Goal: Information Seeking & Learning: Compare options

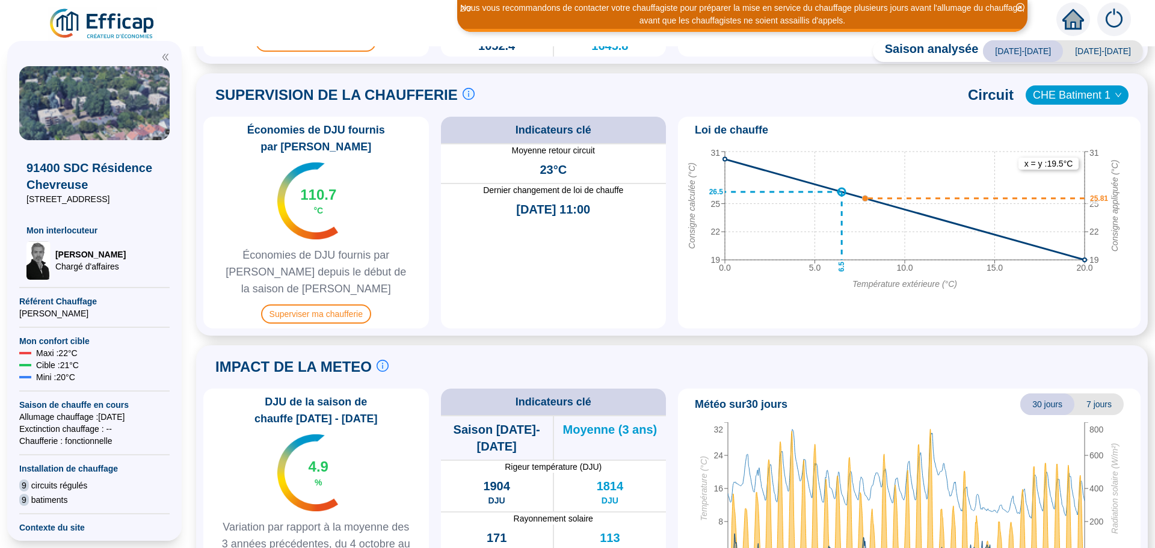
scroll to position [515, 0]
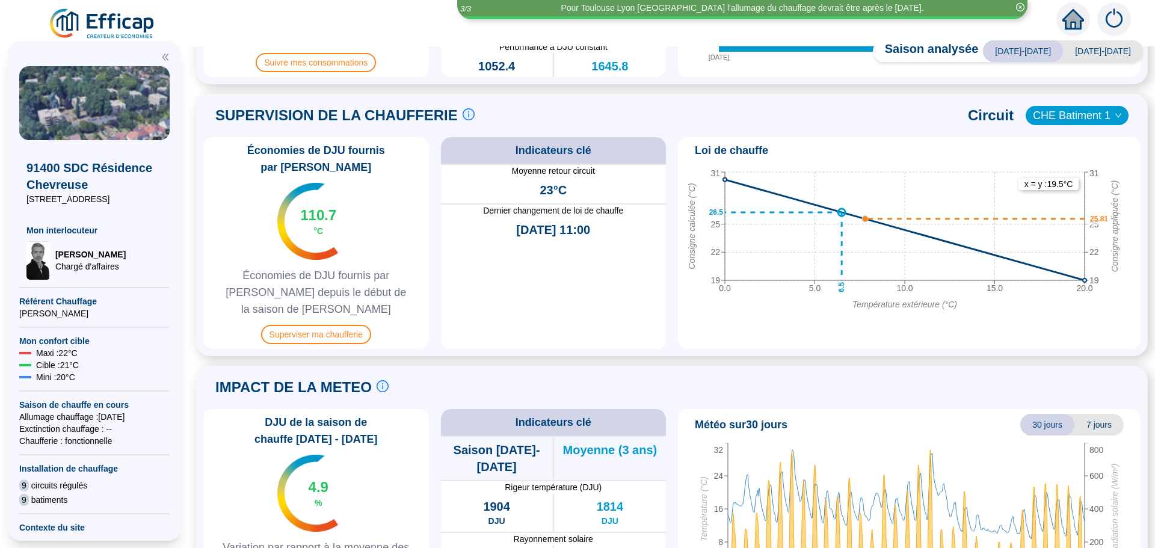
click at [1077, 118] on span "CHE Batiment 1" at bounding box center [1077, 116] width 88 height 18
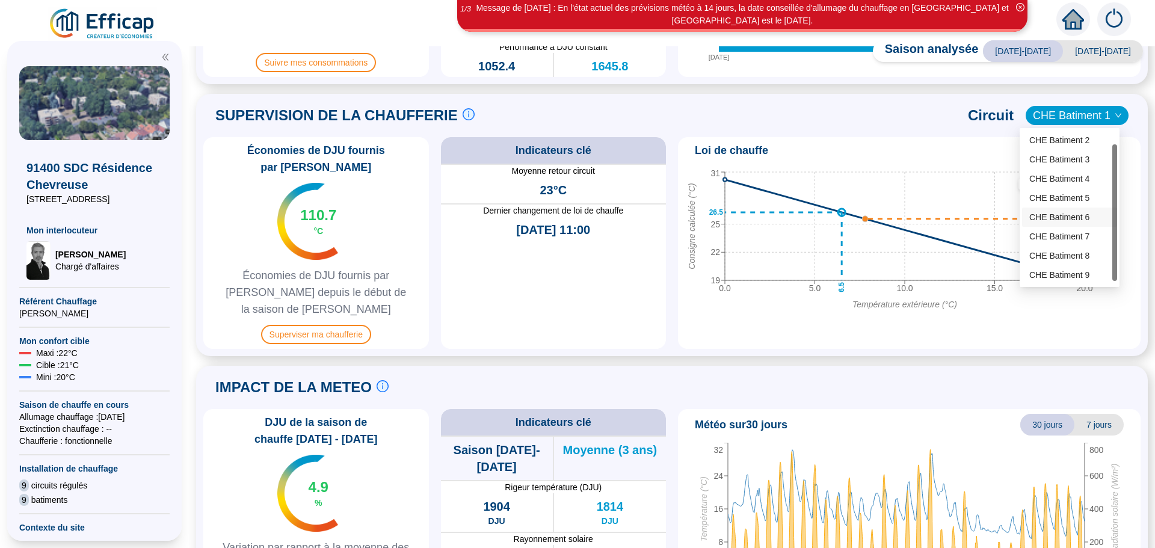
scroll to position [19, 0]
drag, startPoint x: 1115, startPoint y: 250, endPoint x: 1110, endPoint y: 280, distance: 30.4
click at [1115, 279] on div at bounding box center [1115, 216] width 5 height 137
click at [1076, 277] on div "CHE Batiment 9" at bounding box center [1070, 275] width 81 height 13
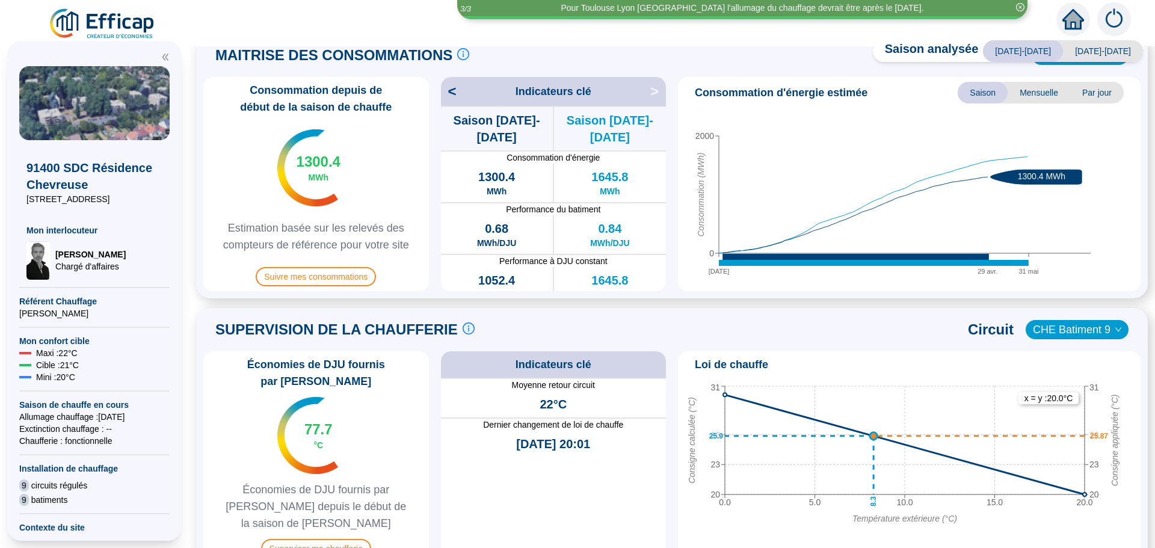
scroll to position [300, 0]
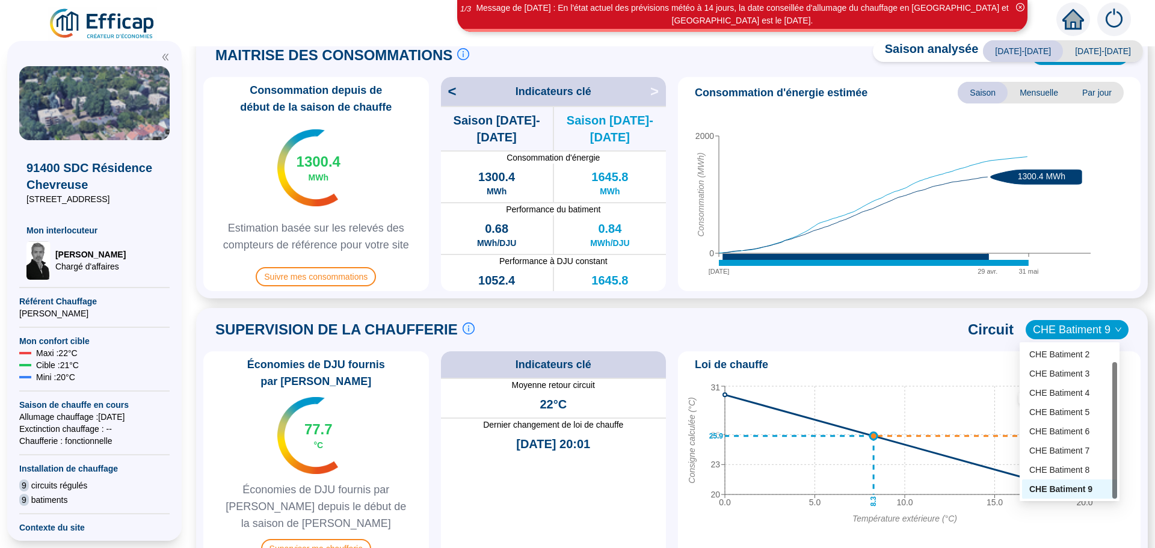
click at [1047, 329] on span "CHE Batiment 9" at bounding box center [1077, 330] width 88 height 18
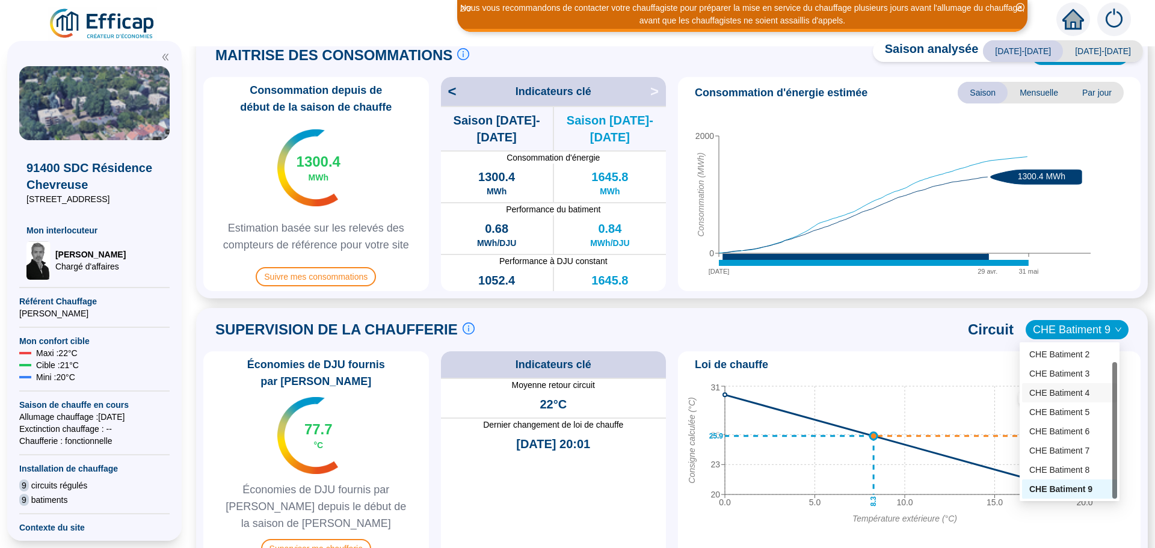
click at [1062, 394] on div "CHE Batiment 4" at bounding box center [1070, 393] width 81 height 13
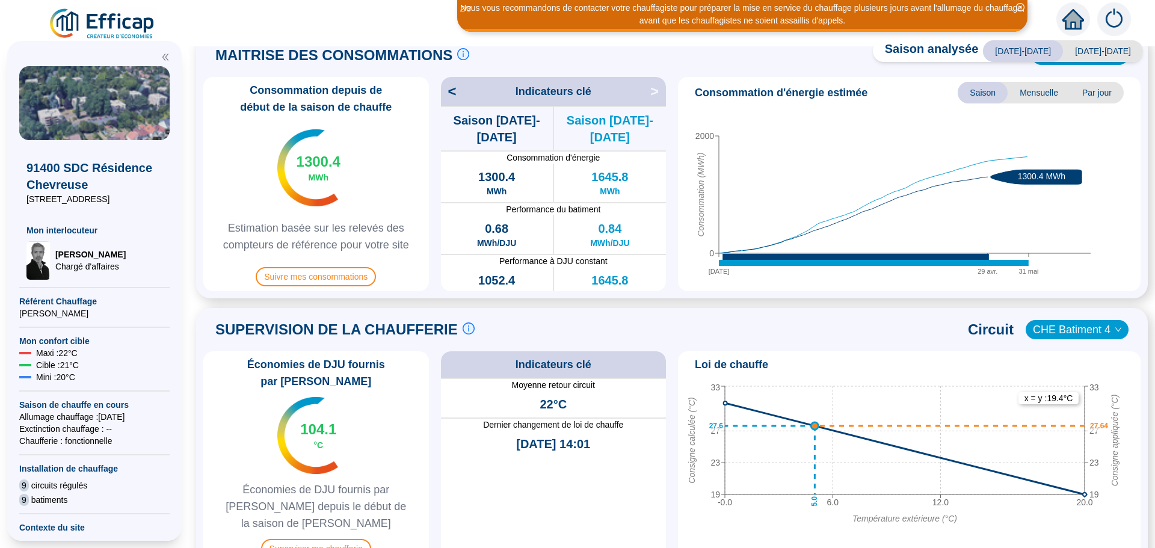
click at [1045, 328] on span "CHE Batiment 4" at bounding box center [1077, 330] width 88 height 18
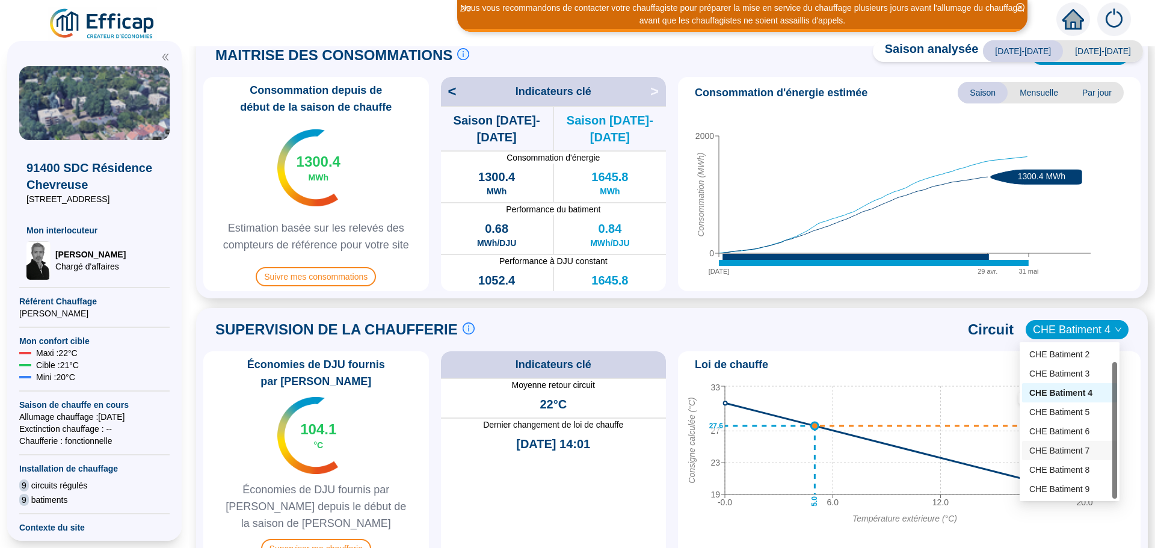
click at [1048, 451] on div "CHE Batiment 7" at bounding box center [1070, 451] width 81 height 13
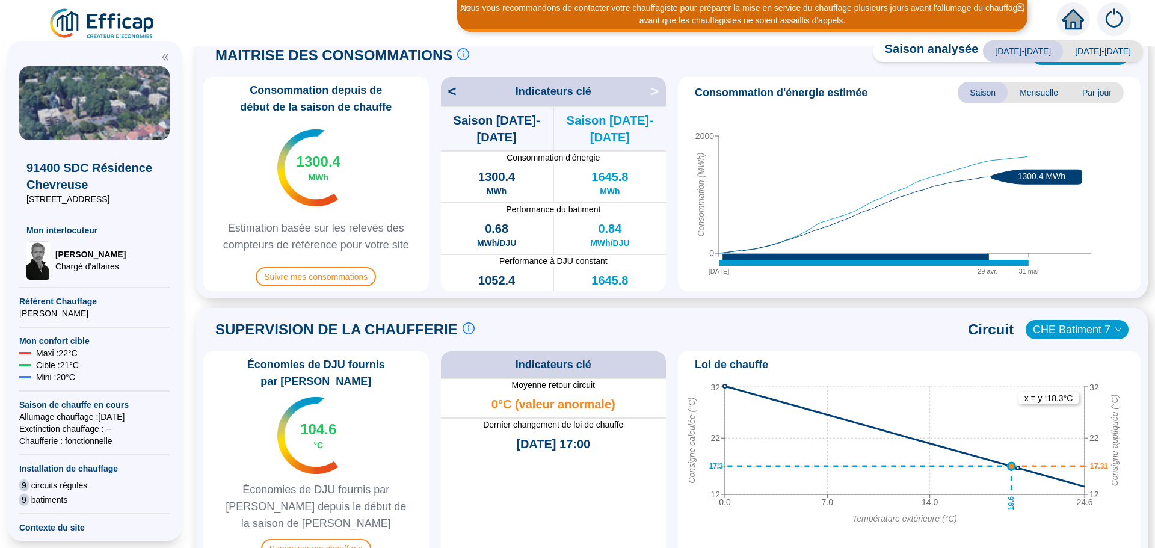
scroll to position [60, 0]
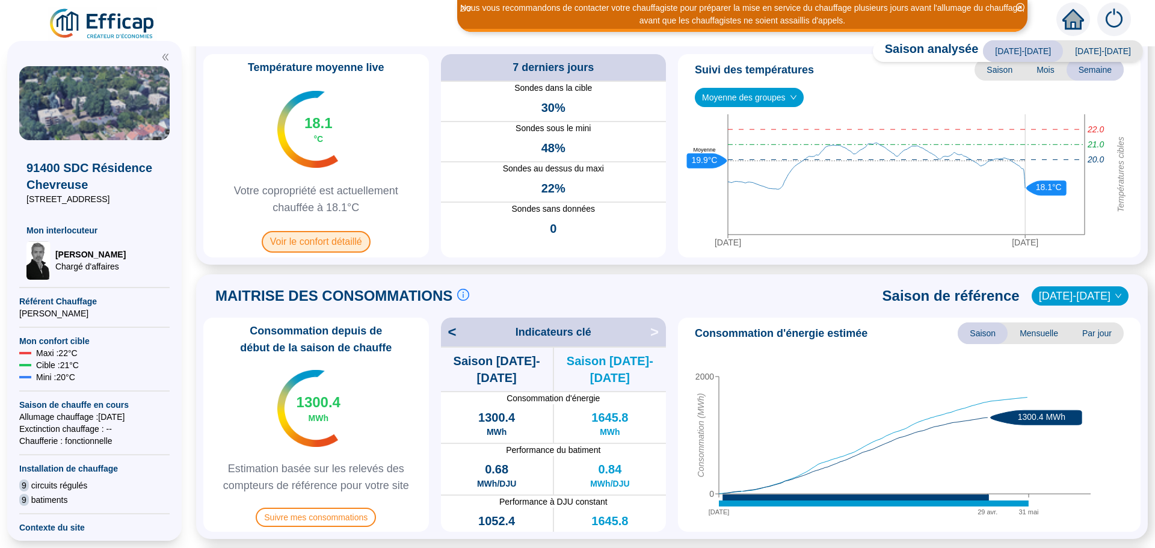
click at [300, 235] on span "Voir le confort détaillé" at bounding box center [316, 242] width 109 height 22
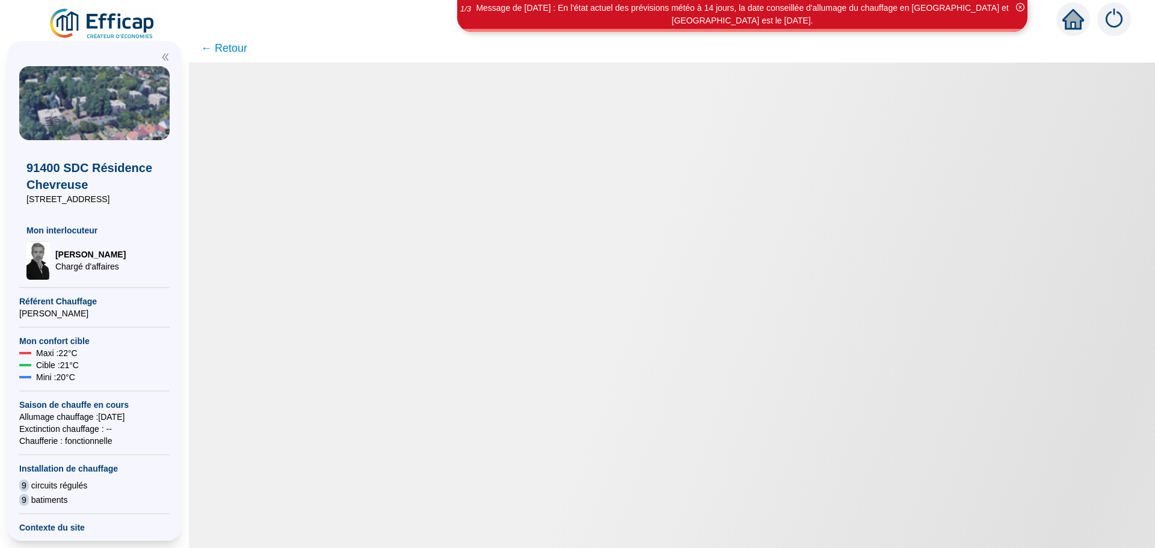
click at [232, 48] on span "← Retour" at bounding box center [224, 48] width 46 height 17
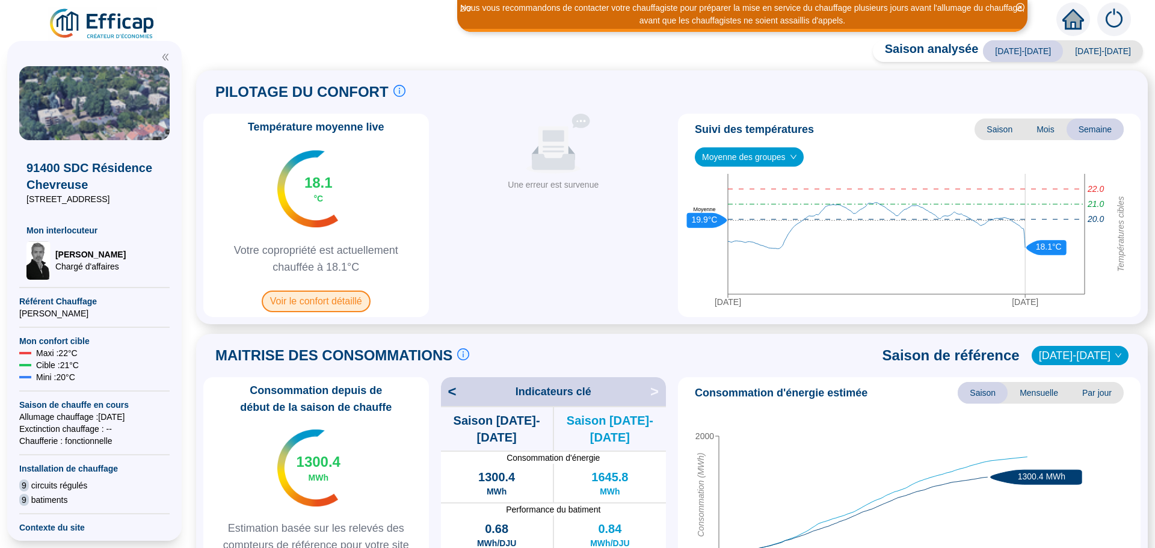
click at [314, 297] on span "Voir le confort détaillé" at bounding box center [316, 302] width 109 height 22
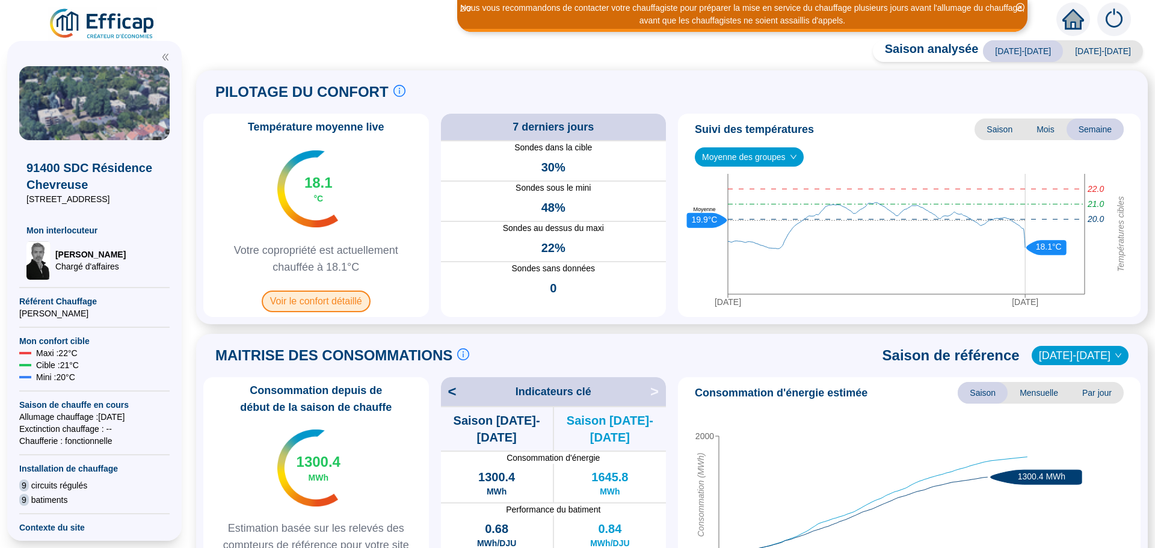
click at [326, 304] on span "Voir le confort détaillé" at bounding box center [316, 302] width 109 height 22
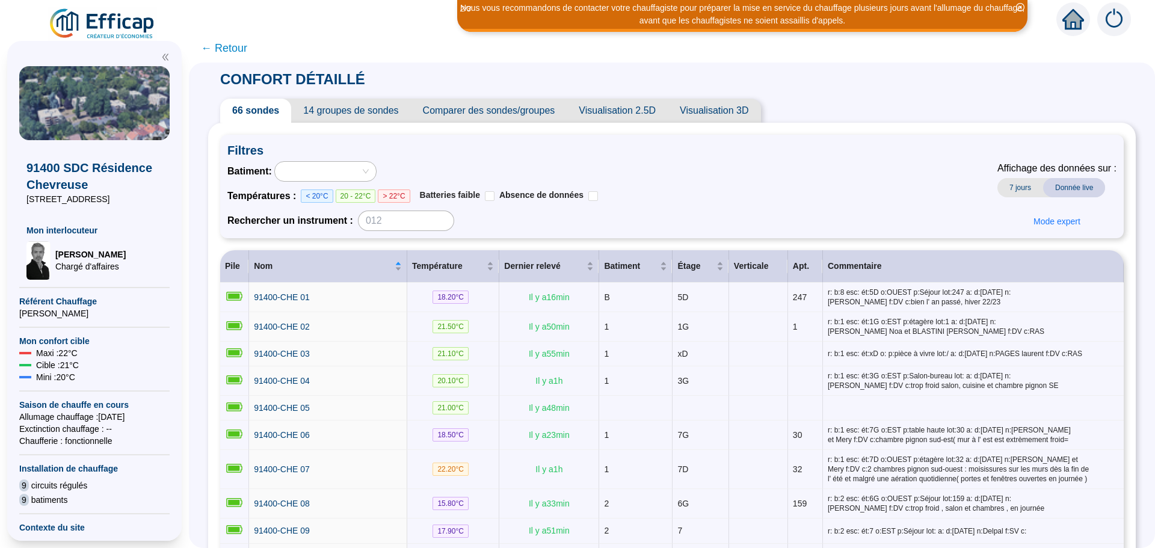
click at [530, 114] on span "Comparer des sondes/groupes" at bounding box center [489, 111] width 156 height 24
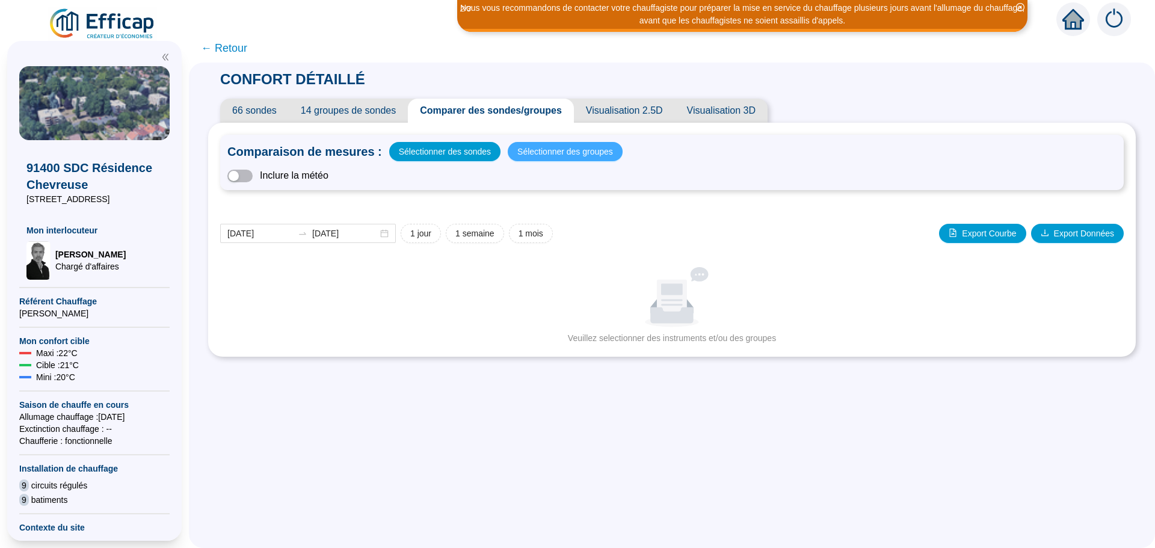
click at [536, 153] on span "Sélectionner des groupes" at bounding box center [566, 151] width 96 height 17
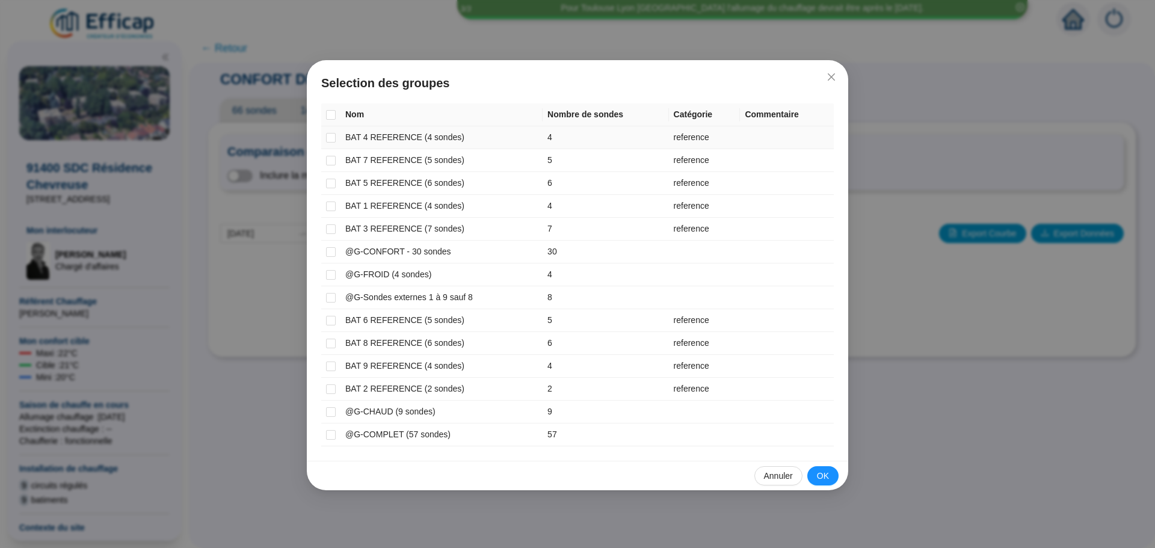
click at [326, 138] on td at bounding box center [330, 137] width 19 height 23
click at [332, 136] on input "checkbox" at bounding box center [331, 138] width 10 height 10
checkbox input "true"
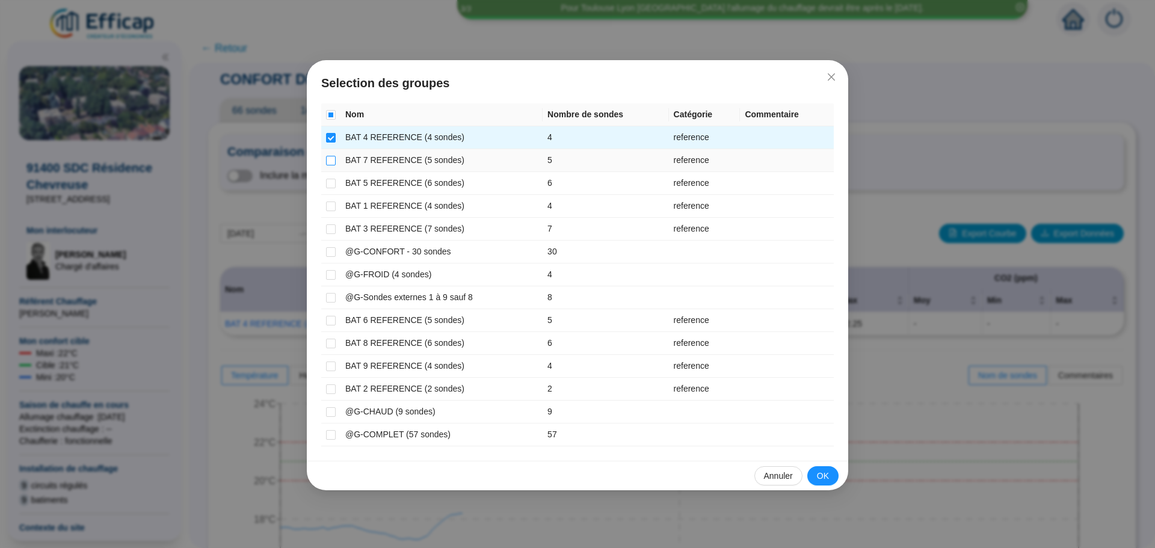
click at [330, 160] on input "checkbox" at bounding box center [331, 161] width 10 height 10
checkbox input "true"
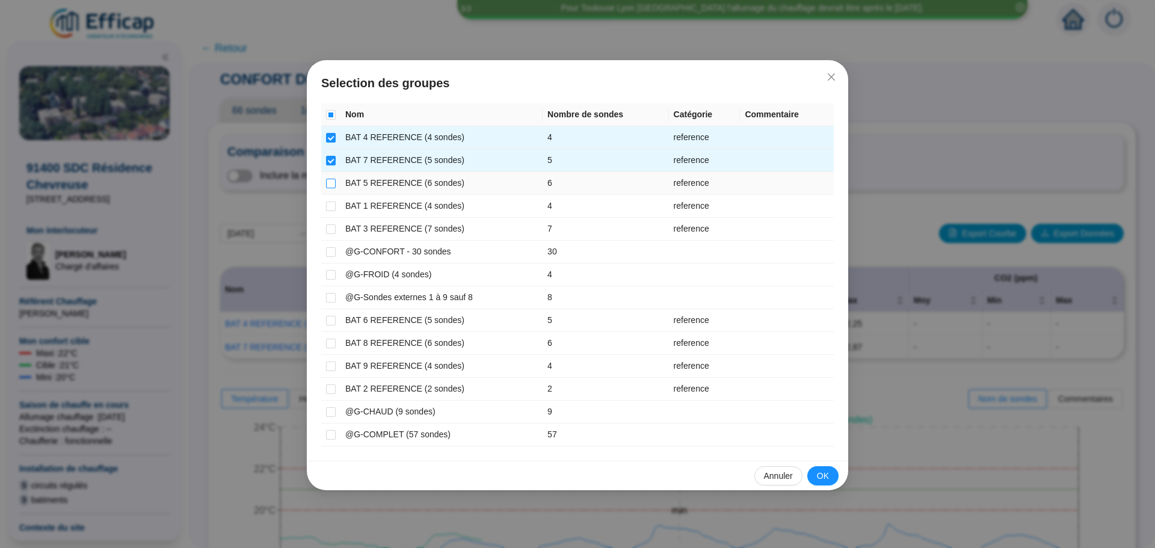
click at [331, 183] on input "checkbox" at bounding box center [331, 184] width 10 height 10
checkbox input "true"
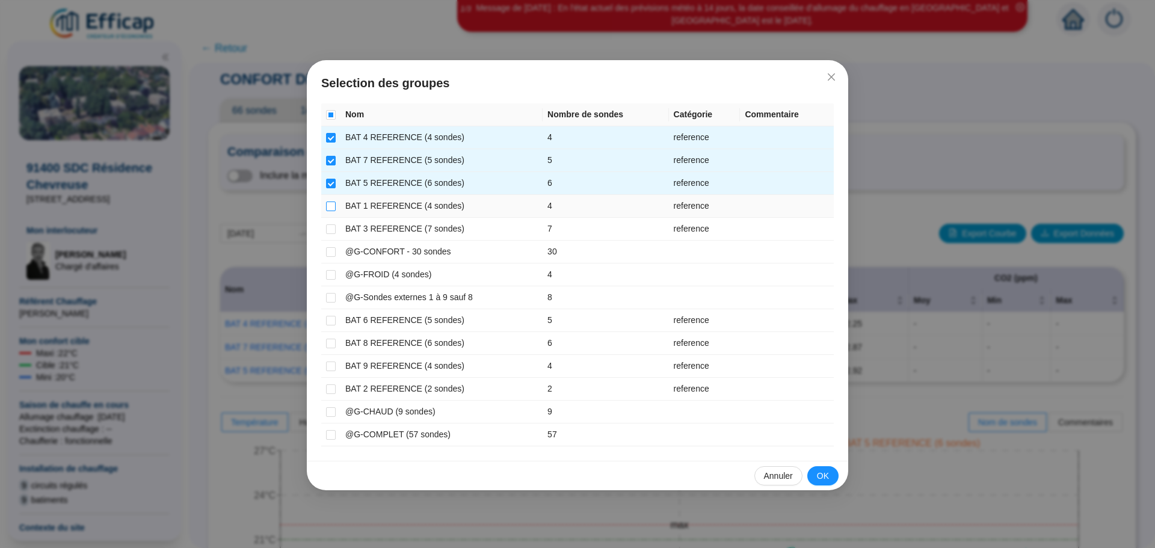
click at [331, 203] on input "checkbox" at bounding box center [331, 207] width 10 height 10
checkbox input "true"
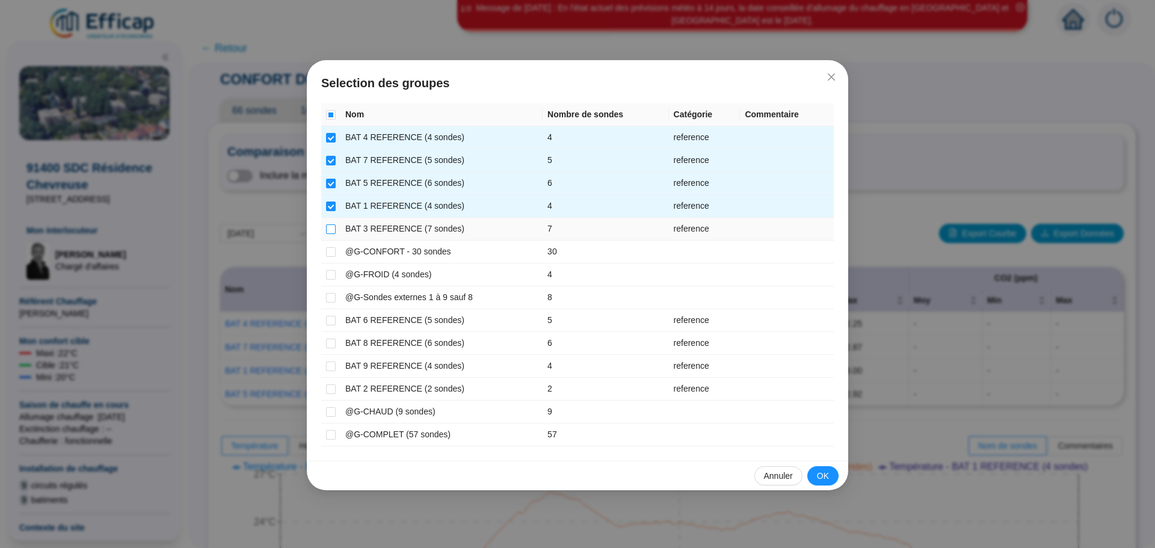
click at [331, 229] on input "checkbox" at bounding box center [331, 229] width 10 height 10
checkbox input "true"
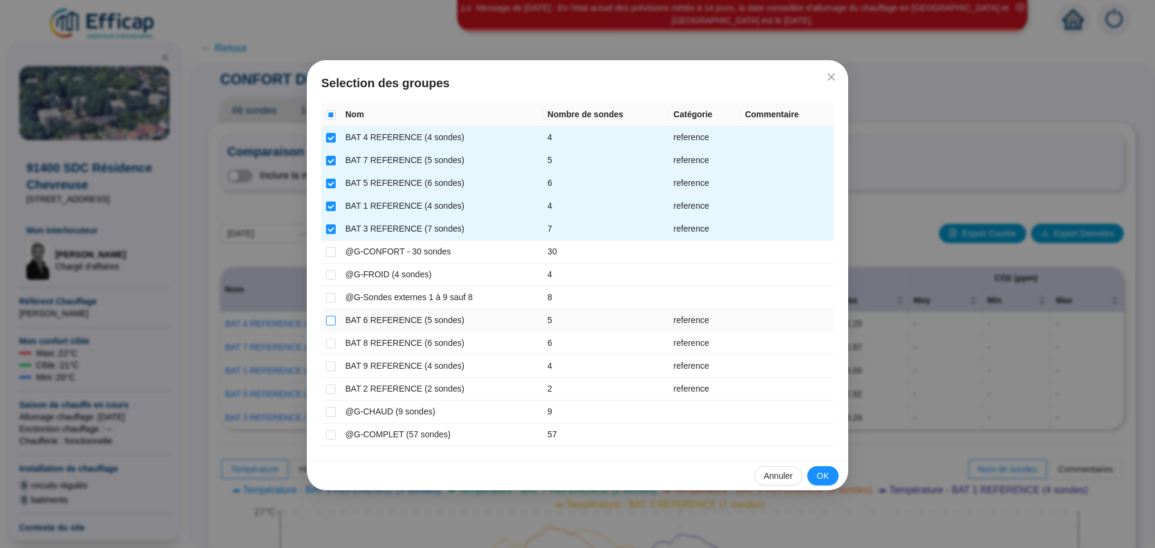
click at [333, 319] on input "checkbox" at bounding box center [331, 321] width 10 height 10
checkbox input "true"
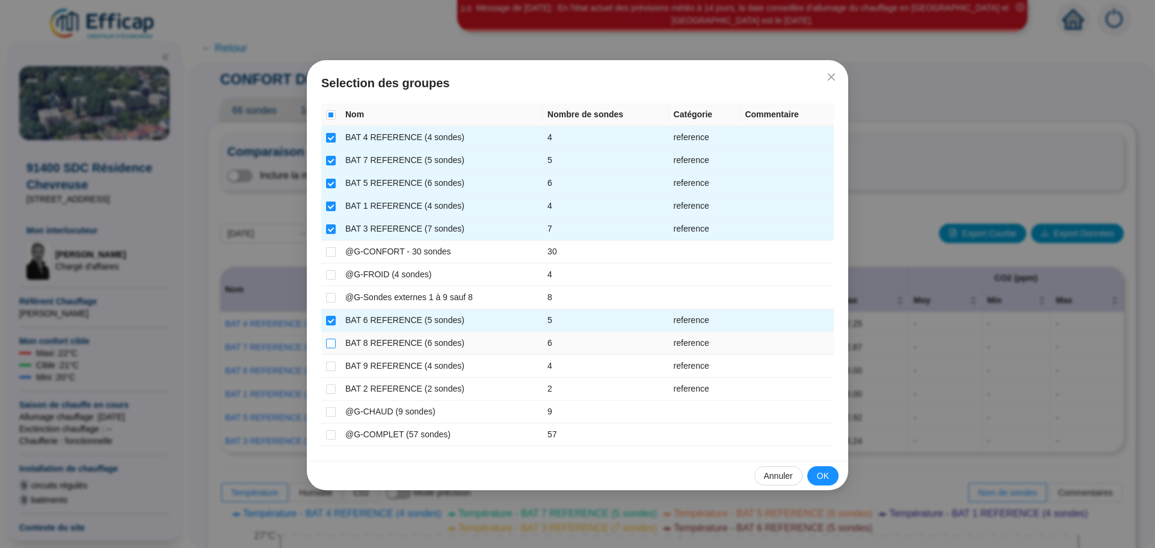
click at [329, 340] on input "checkbox" at bounding box center [331, 344] width 10 height 10
checkbox input "true"
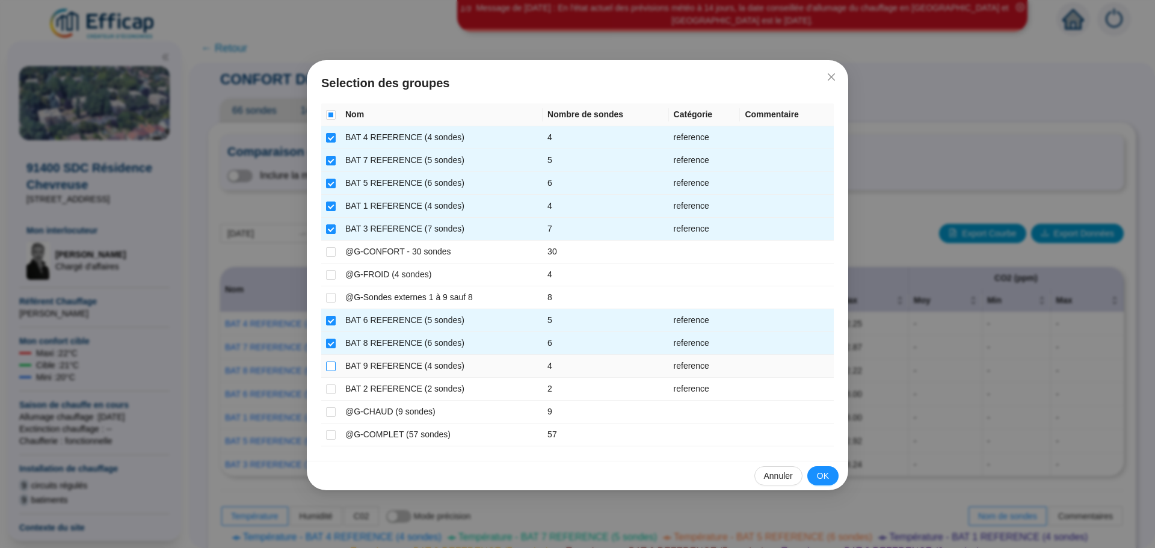
click at [332, 366] on input "checkbox" at bounding box center [331, 367] width 10 height 10
checkbox input "true"
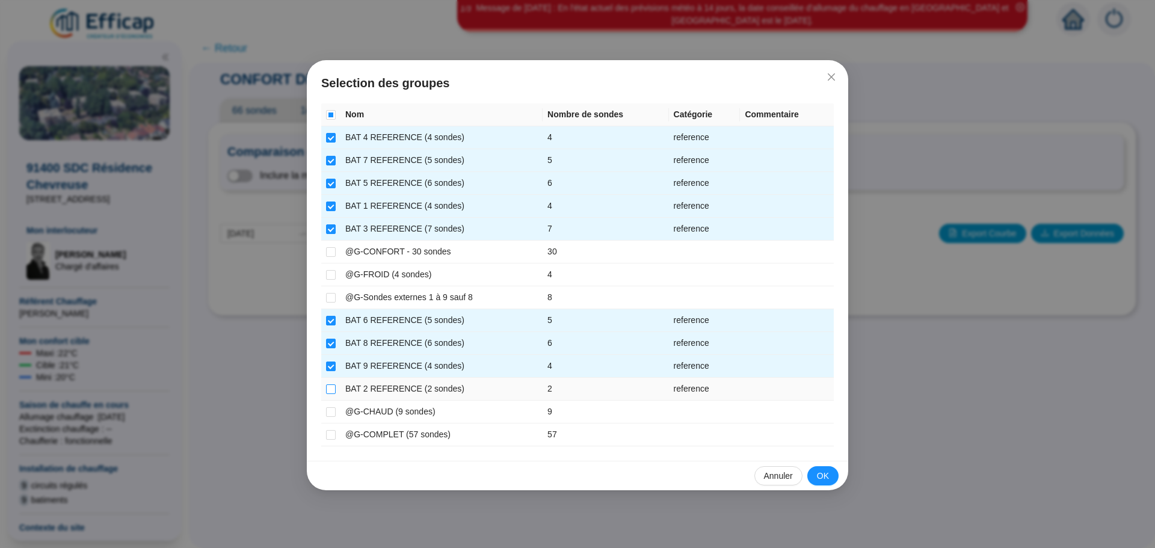
click at [330, 391] on input "checkbox" at bounding box center [331, 390] width 10 height 10
checkbox input "true"
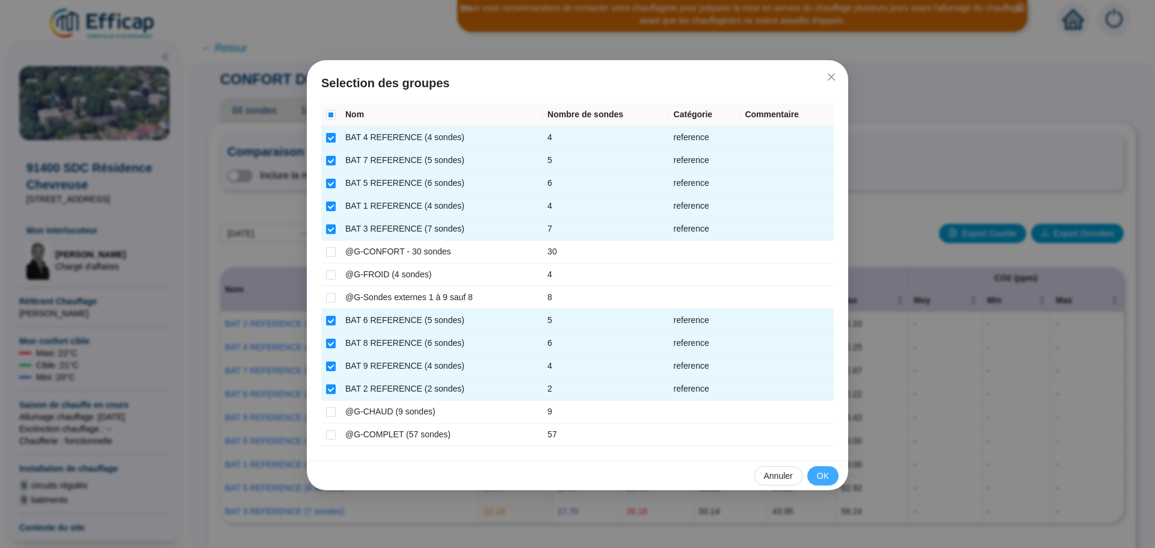
click at [810, 478] on button "OK" at bounding box center [823, 475] width 31 height 19
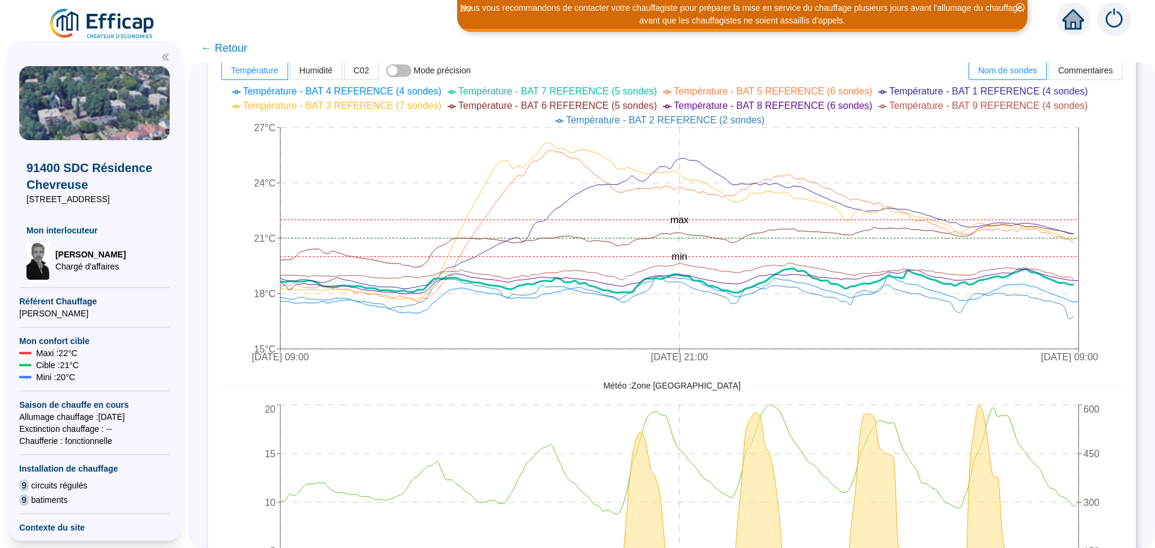
scroll to position [495, 0]
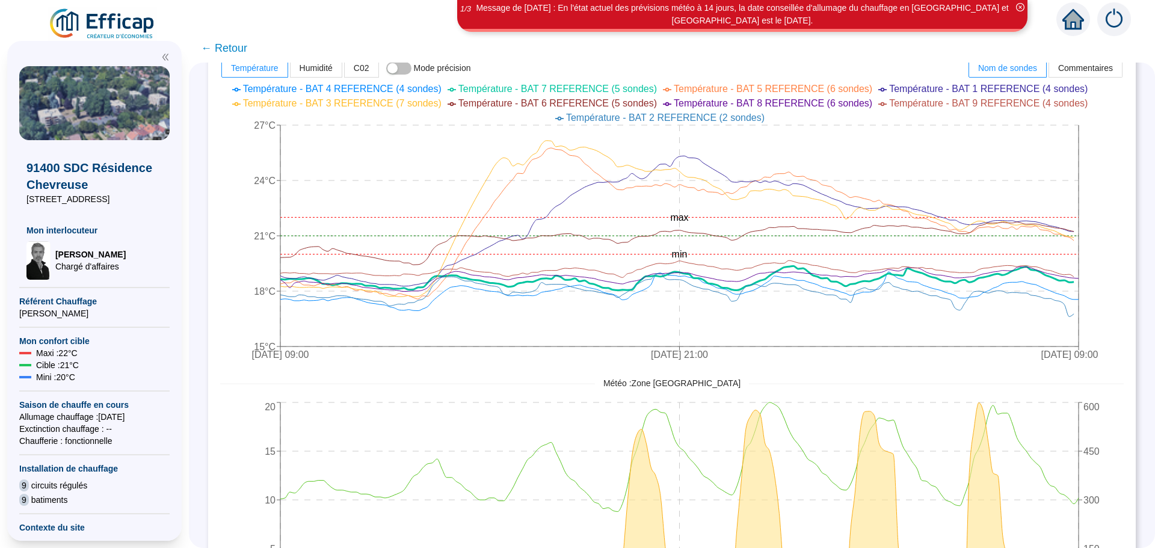
click at [241, 53] on span "← Retour" at bounding box center [224, 48] width 46 height 17
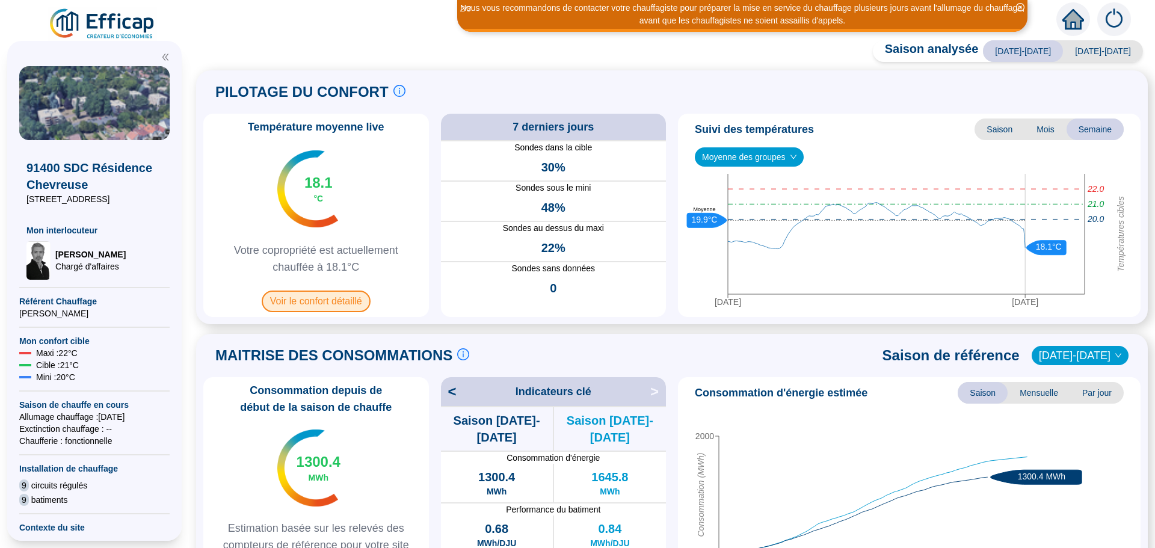
click at [294, 310] on span "Voir le confort détaillé" at bounding box center [316, 302] width 109 height 22
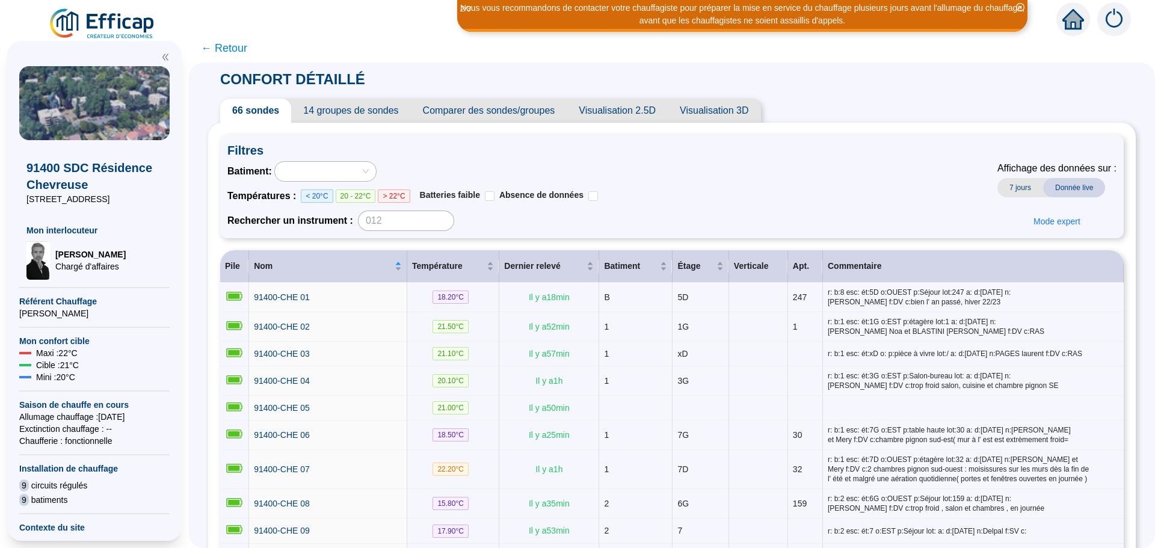
click at [476, 118] on span "Comparer des sondes/groupes" at bounding box center [489, 111] width 156 height 24
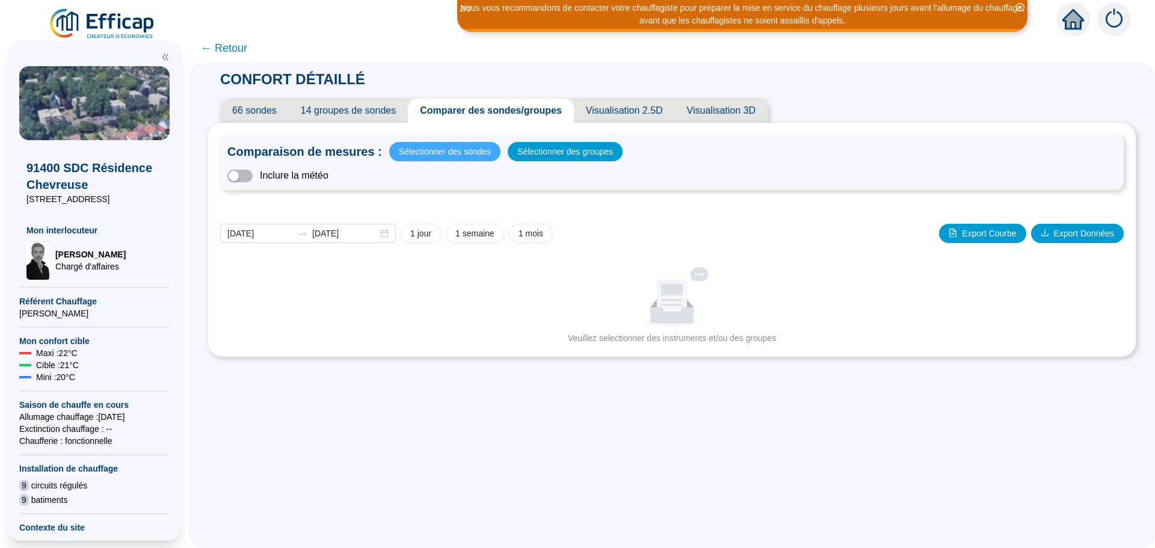
click at [457, 150] on span "Sélectionner des sondes" at bounding box center [445, 151] width 92 height 17
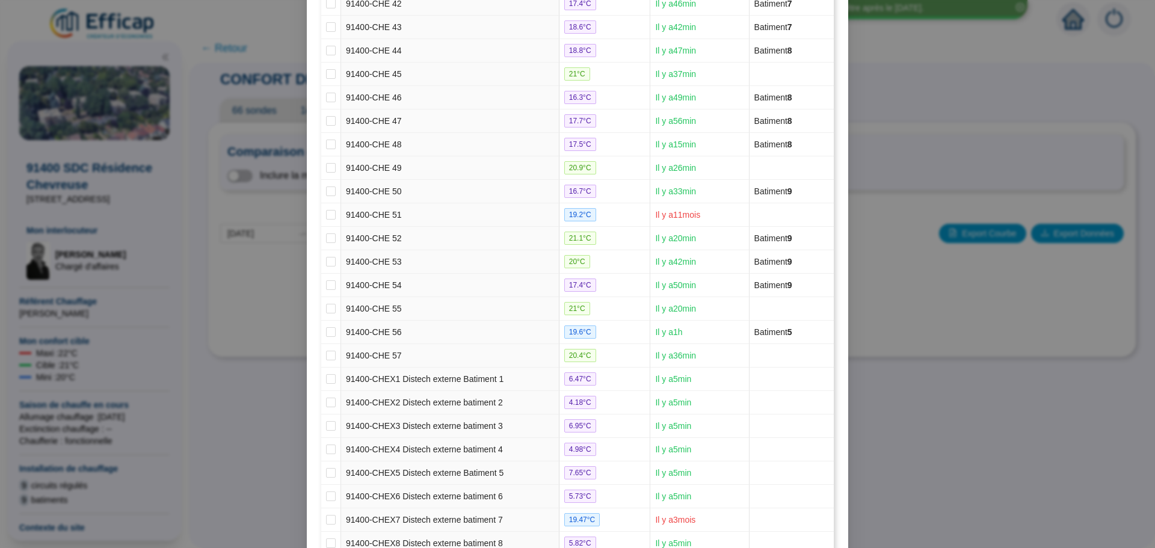
scroll to position [1232, 0]
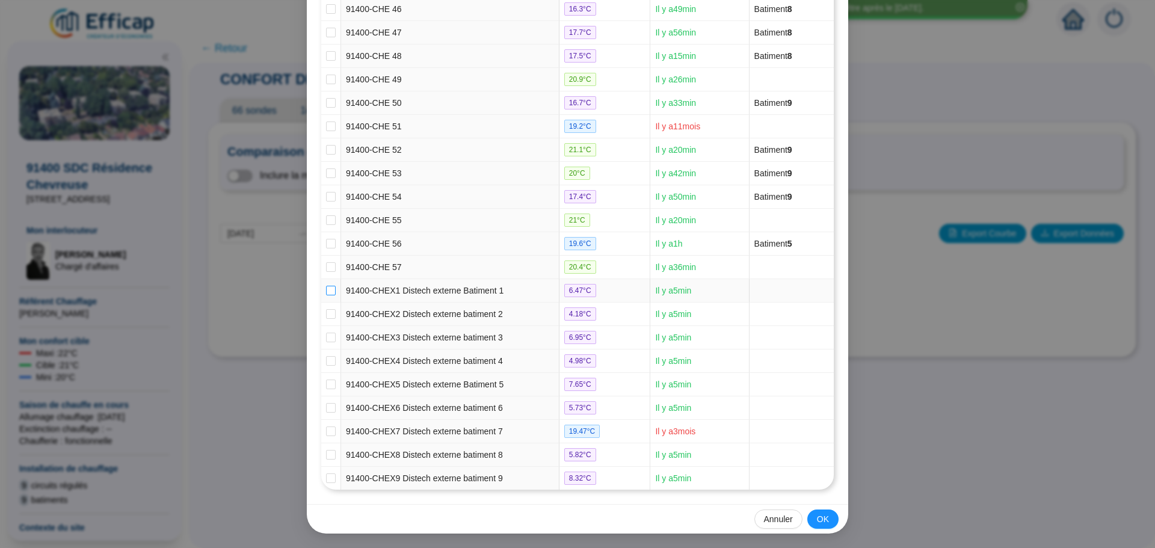
click at [326, 292] on input "checkbox" at bounding box center [331, 291] width 10 height 10
checkbox input "true"
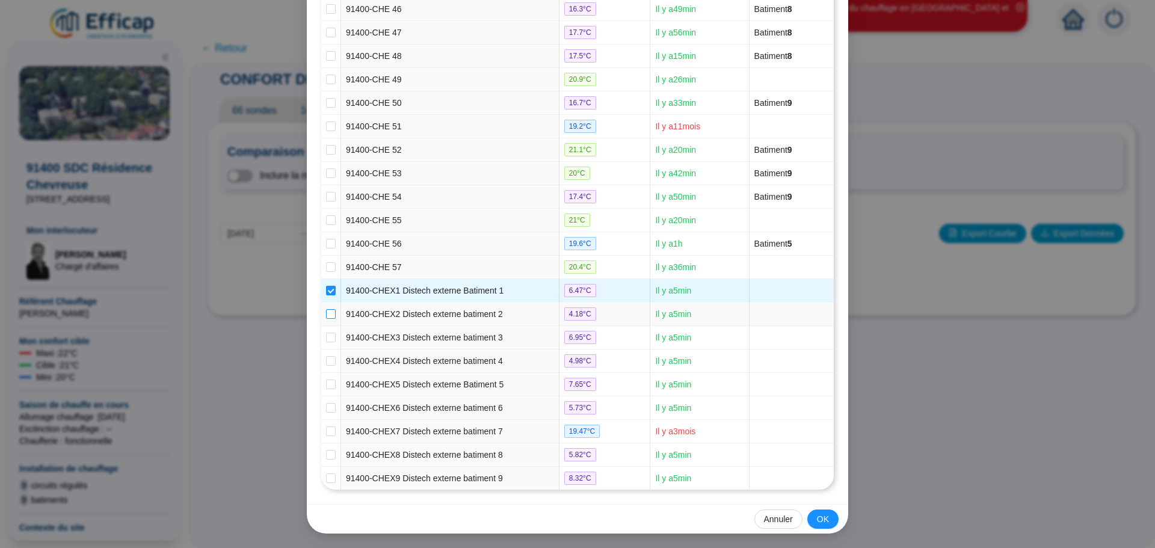
click at [327, 313] on input "checkbox" at bounding box center [331, 314] width 10 height 10
checkbox input "true"
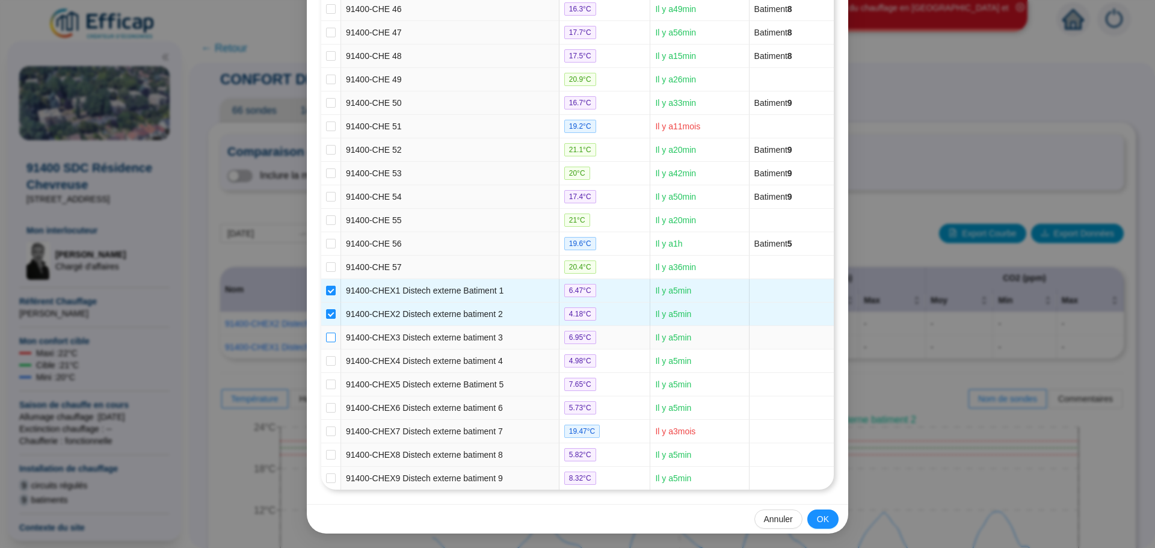
click at [326, 339] on input "checkbox" at bounding box center [331, 338] width 10 height 10
checkbox input "true"
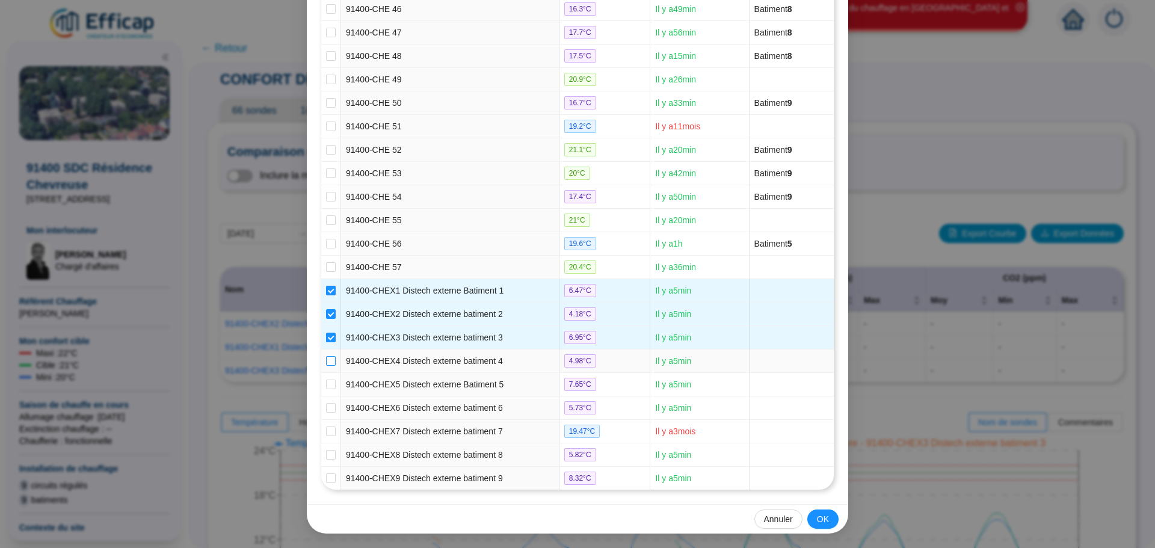
click at [326, 359] on input "checkbox" at bounding box center [331, 361] width 10 height 10
checkbox input "true"
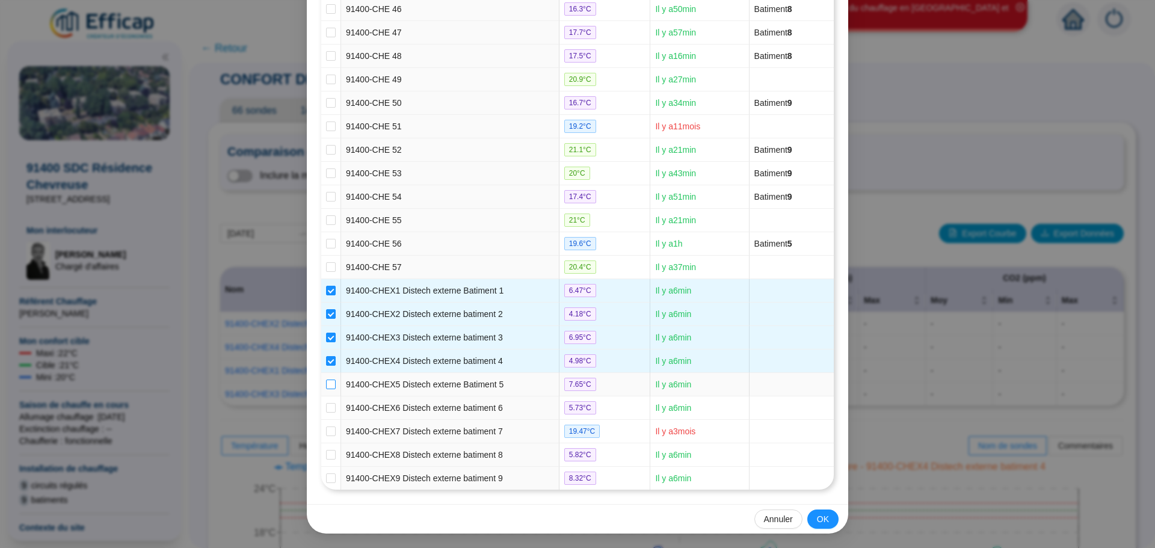
click at [326, 382] on input "checkbox" at bounding box center [331, 385] width 10 height 10
checkbox input "true"
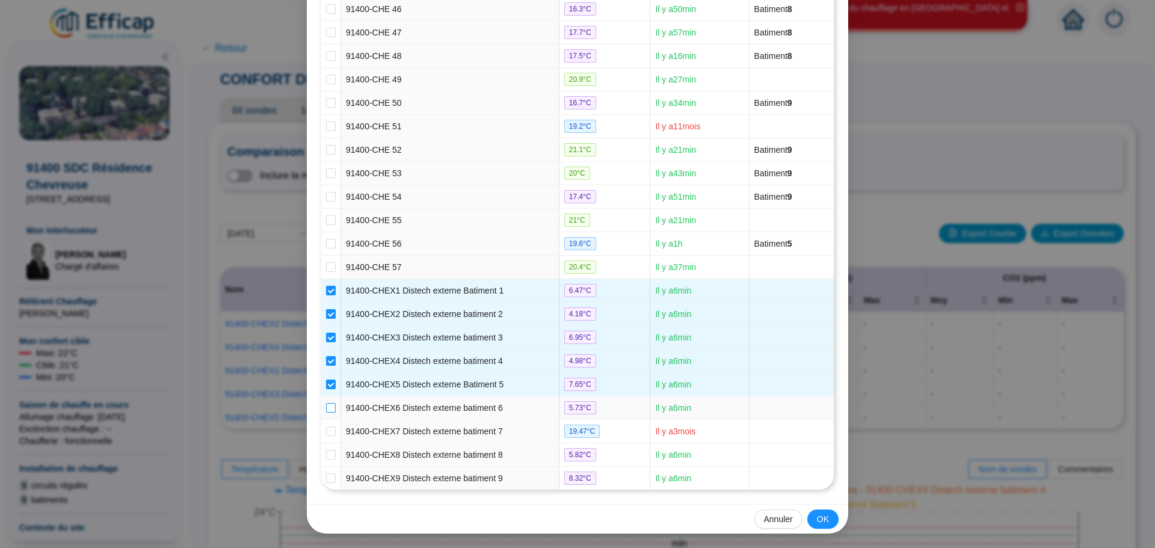
click at [327, 409] on input "checkbox" at bounding box center [331, 408] width 10 height 10
checkbox input "true"
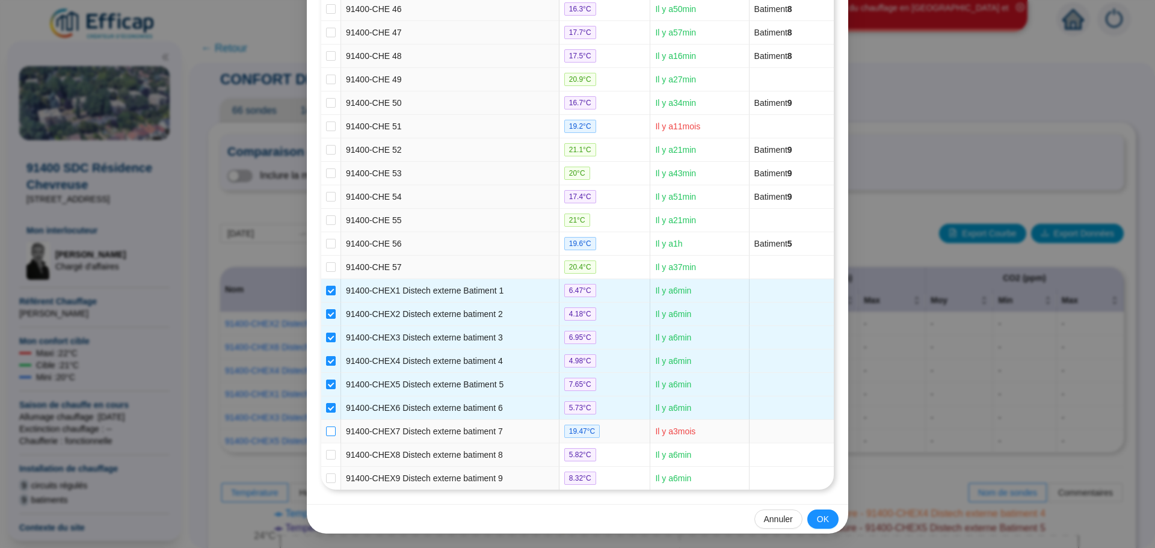
click at [326, 431] on input "checkbox" at bounding box center [331, 432] width 10 height 10
checkbox input "true"
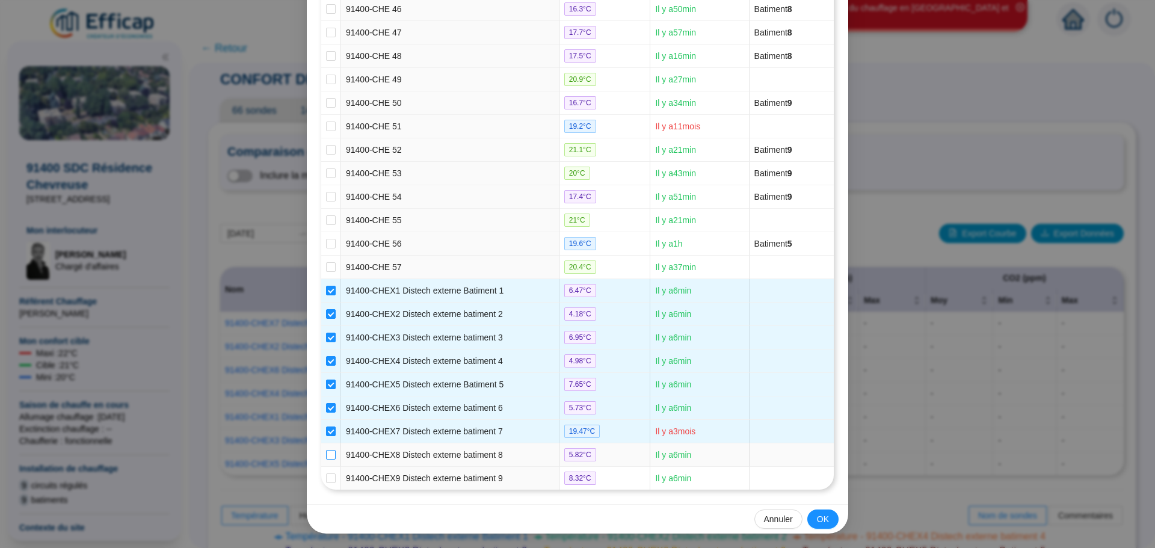
click at [326, 450] on label at bounding box center [331, 455] width 10 height 13
click at [326, 450] on input "checkbox" at bounding box center [331, 455] width 10 height 10
checkbox input "true"
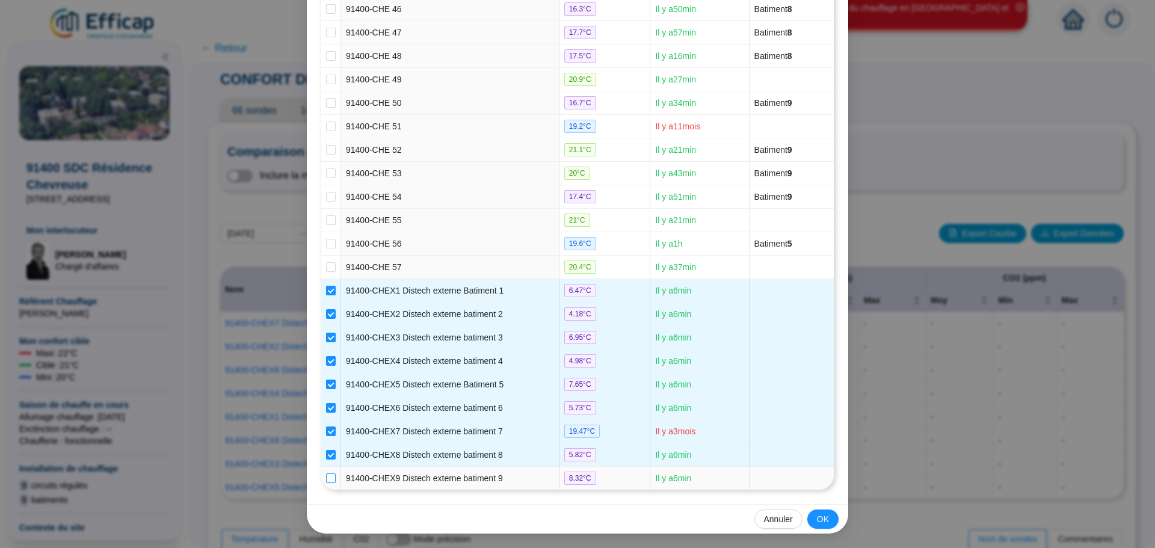
click at [326, 475] on input "checkbox" at bounding box center [331, 479] width 10 height 10
checkbox input "true"
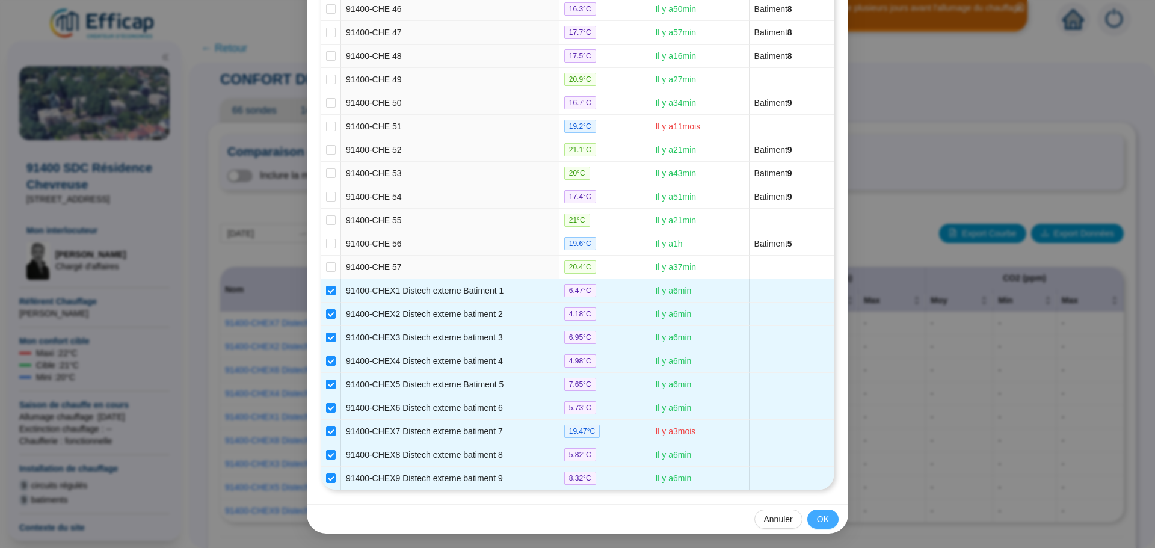
click at [825, 519] on button "OK" at bounding box center [823, 519] width 31 height 19
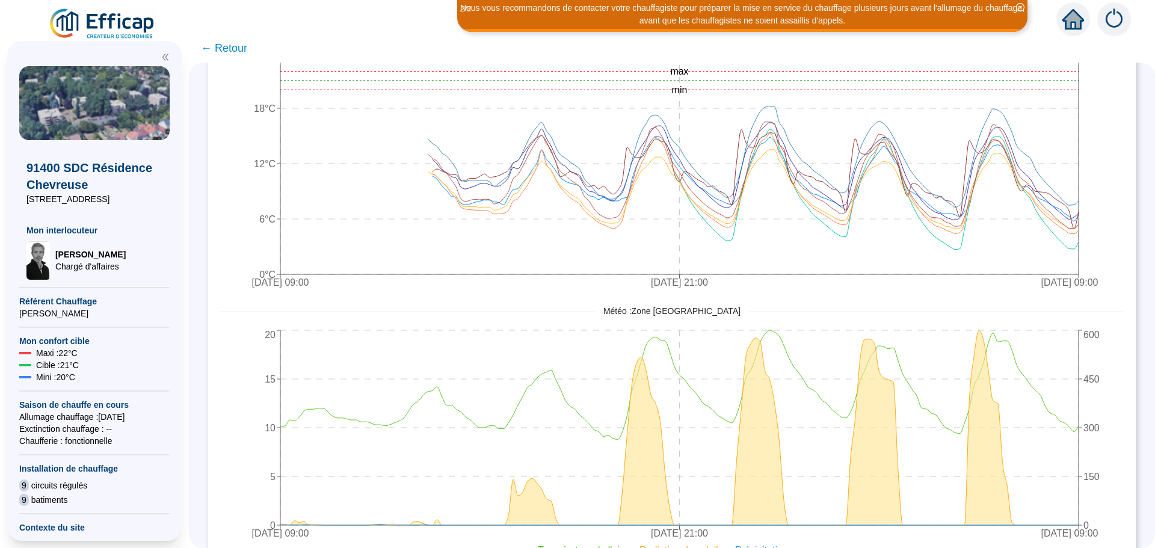
scroll to position [564, 0]
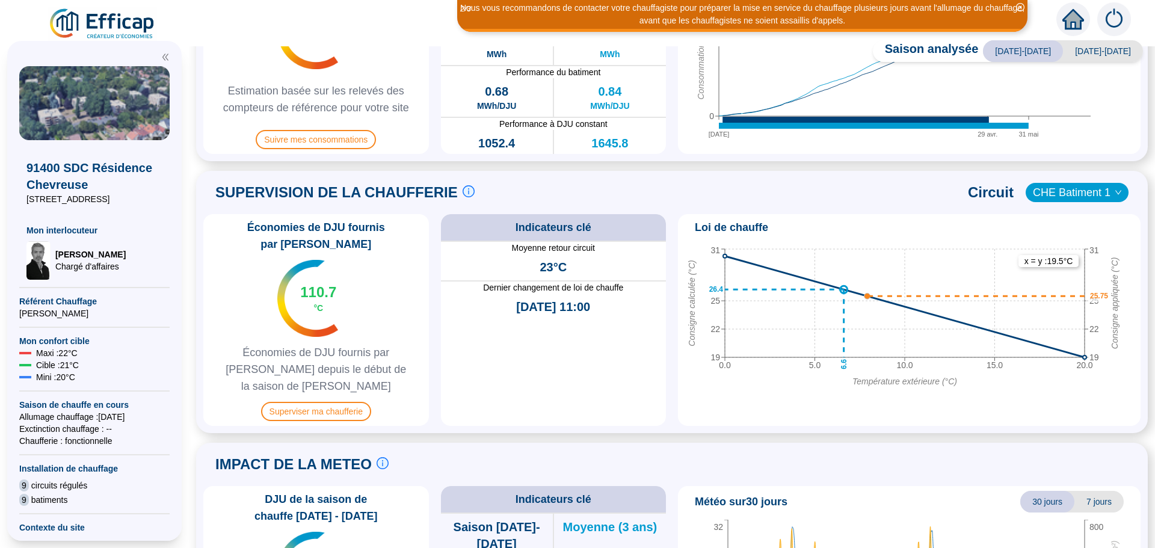
scroll to position [481, 0]
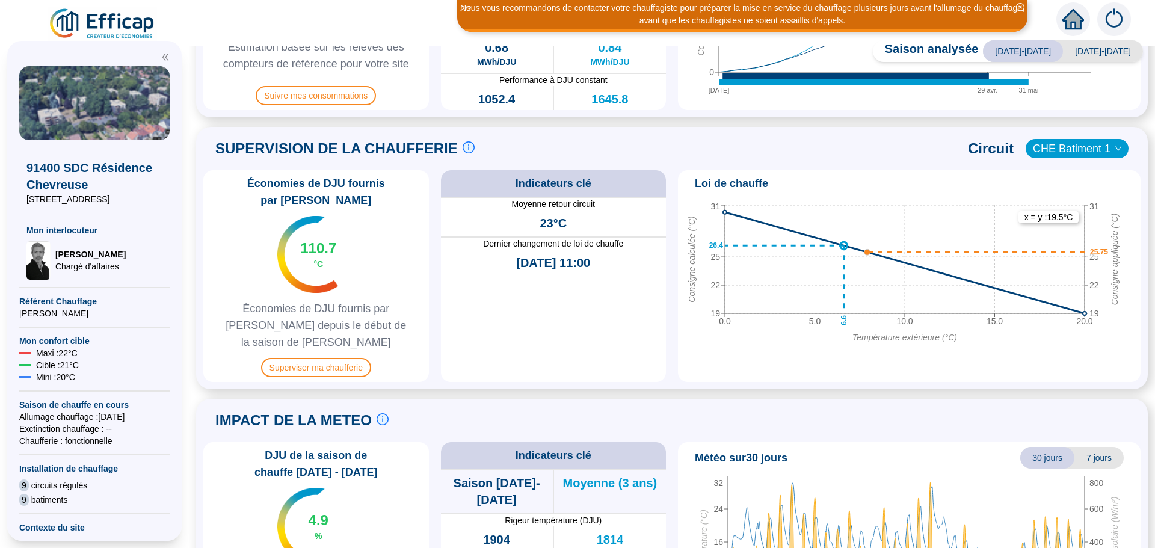
click at [1068, 153] on span "CHE Batiment 1" at bounding box center [1077, 149] width 88 height 18
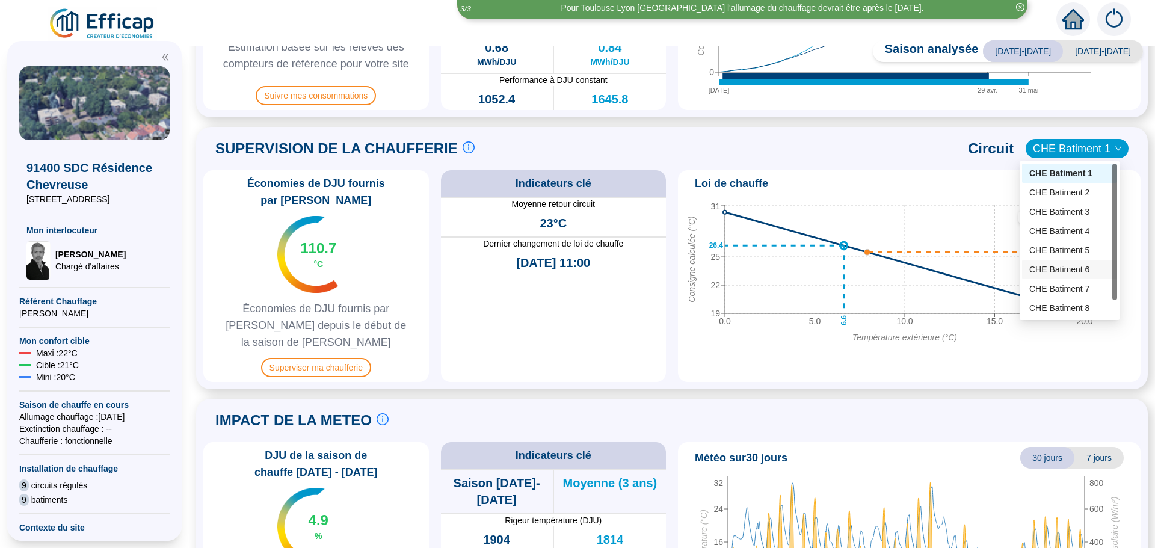
click at [1074, 272] on div "CHE Batiment 6" at bounding box center [1070, 270] width 81 height 13
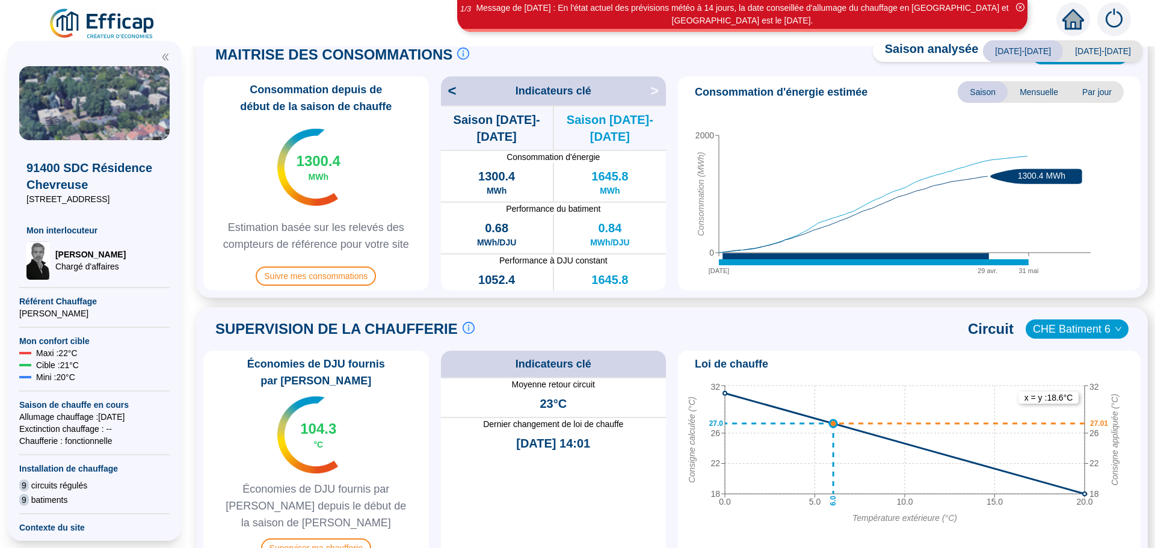
scroll to position [308, 0]
